Goal: Task Accomplishment & Management: Manage account settings

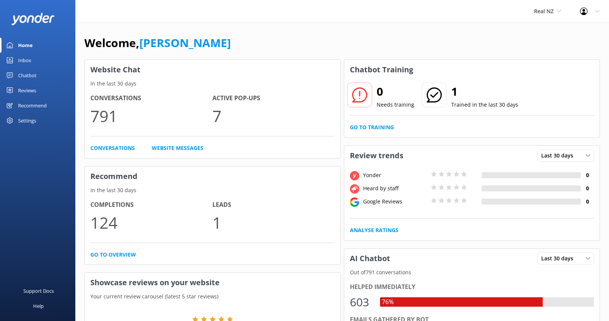
click at [598, 9] on icon at bounding box center [598, 11] width 5 height 5
click at [577, 50] on link "Logout" at bounding box center [571, 50] width 75 height 19
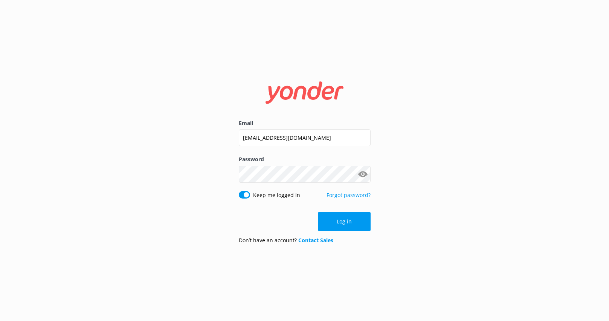
click at [366, 175] on button "Show password" at bounding box center [363, 174] width 15 height 15
click at [348, 228] on button "Log in" at bounding box center [344, 221] width 53 height 19
